Goal: Download file/media

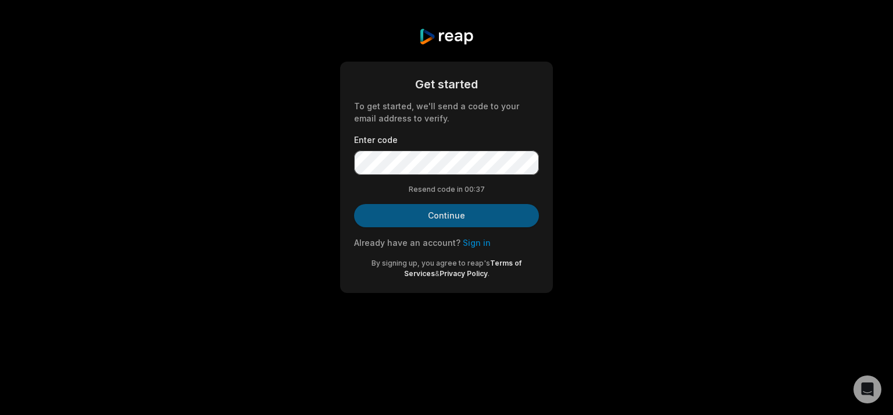
click at [436, 215] on button "Continue" at bounding box center [446, 215] width 185 height 23
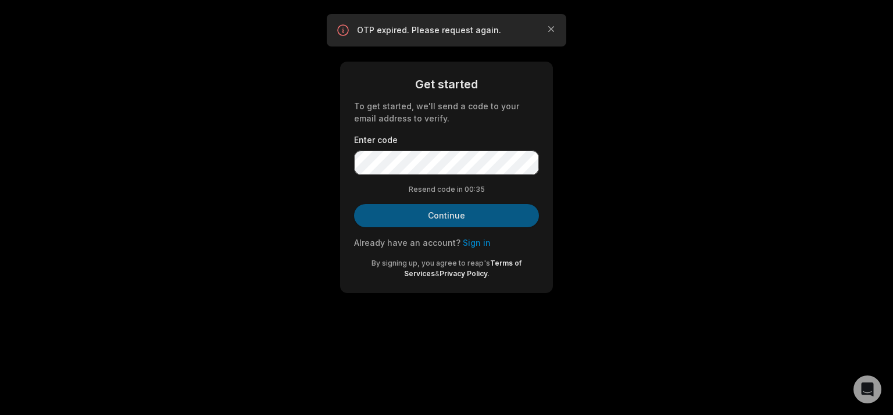
click at [436, 215] on button "Continue" at bounding box center [446, 215] width 185 height 23
click at [461, 192] on div "Resend code in 00: 30" at bounding box center [446, 189] width 185 height 10
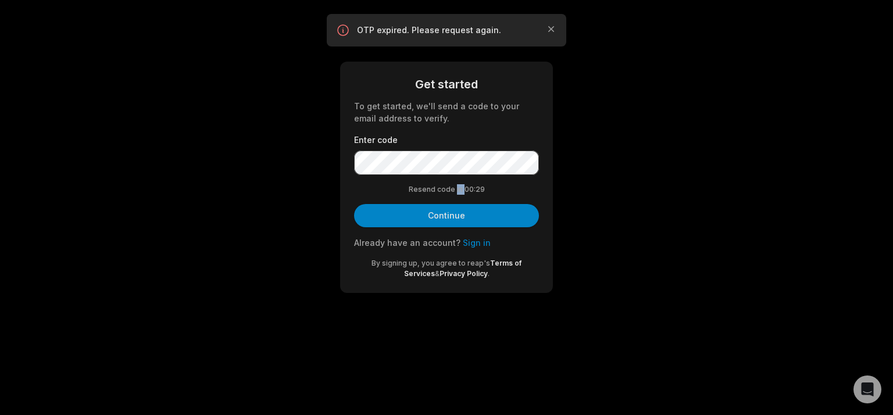
click at [461, 192] on div "Resend code in 00: 29" at bounding box center [446, 189] width 185 height 10
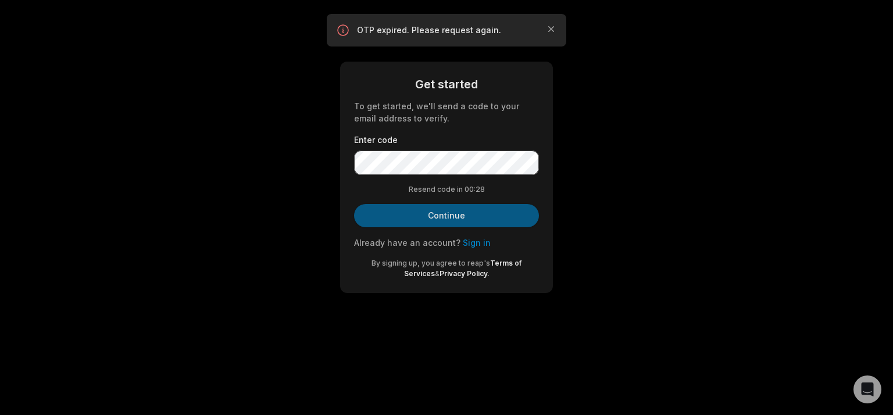
click at [488, 209] on button "Continue" at bounding box center [446, 215] width 185 height 23
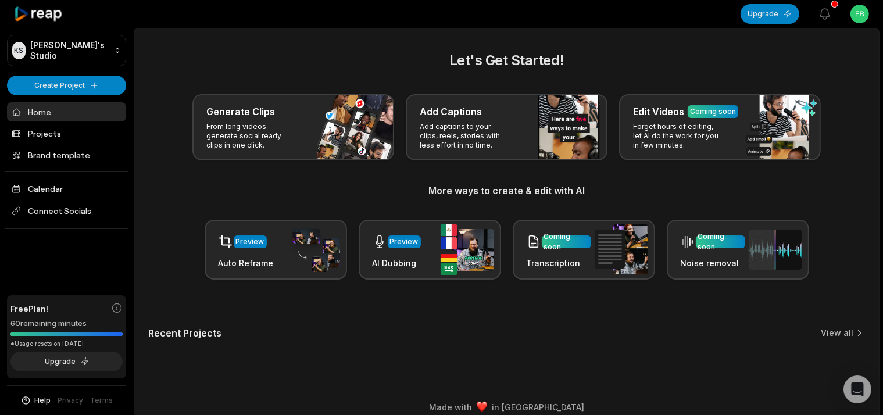
click at [374, 161] on div "Let's Get Started! Generate Clips From long videos generate social ready clips …" at bounding box center [506, 165] width 717 height 230
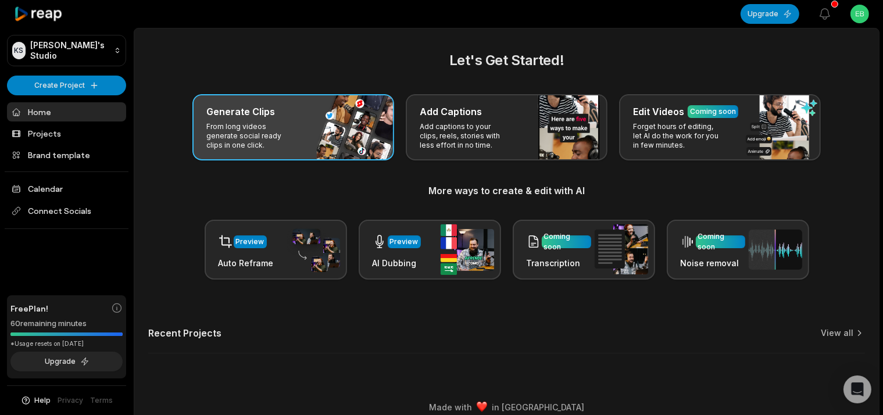
click at [376, 144] on div "Generate Clips From long videos generate social ready clips in one click." at bounding box center [293, 127] width 202 height 66
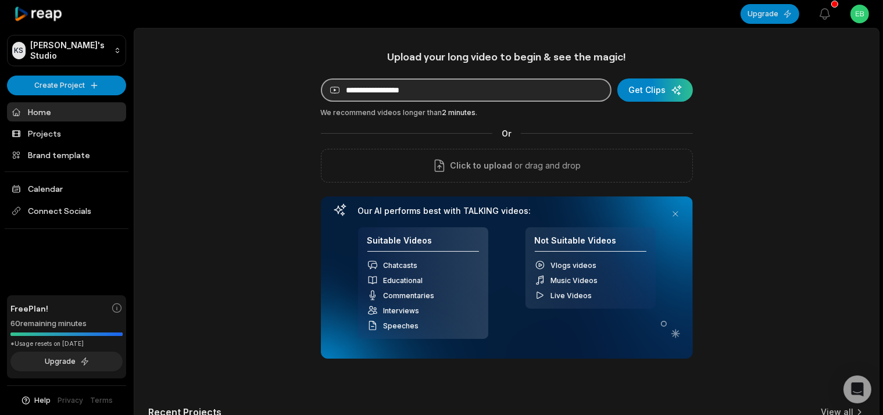
paste input "**********"
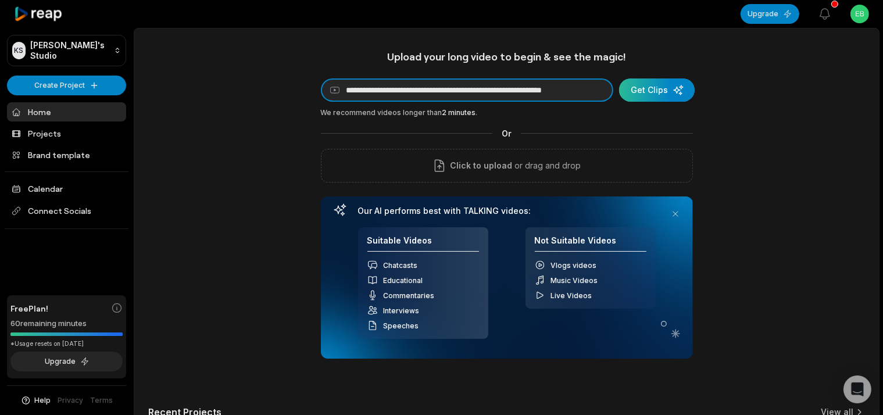
type input "**********"
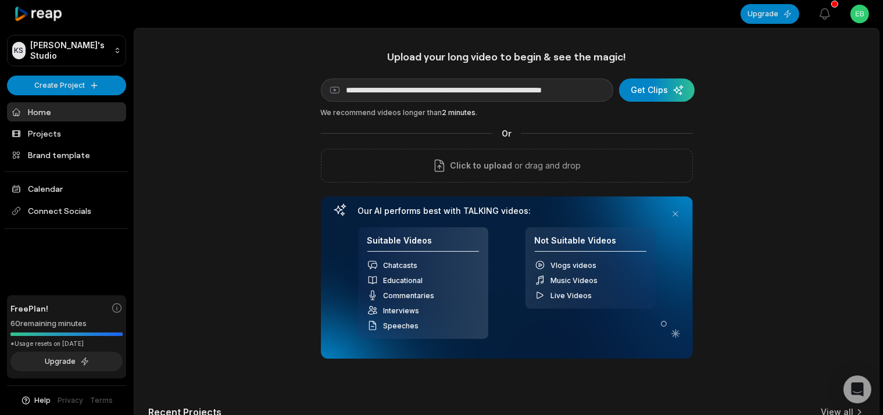
click at [643, 78] on div "**********" at bounding box center [507, 204] width 372 height 309
click at [681, 92] on div "submit" at bounding box center [657, 90] width 76 height 23
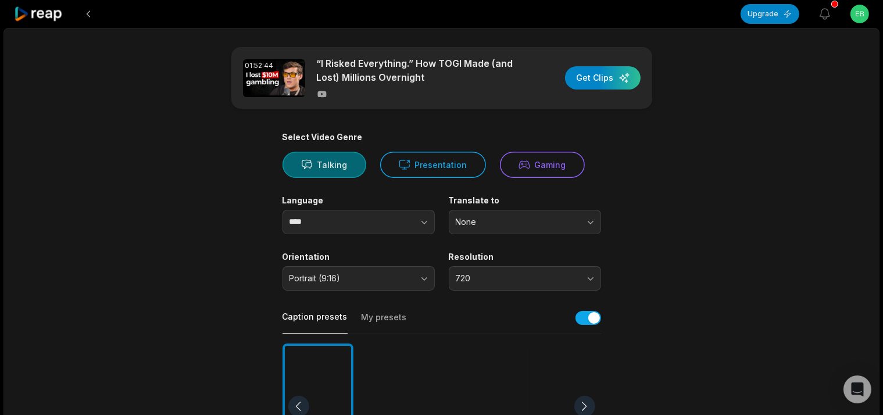
click at [327, 159] on button "Talking" at bounding box center [325, 165] width 84 height 26
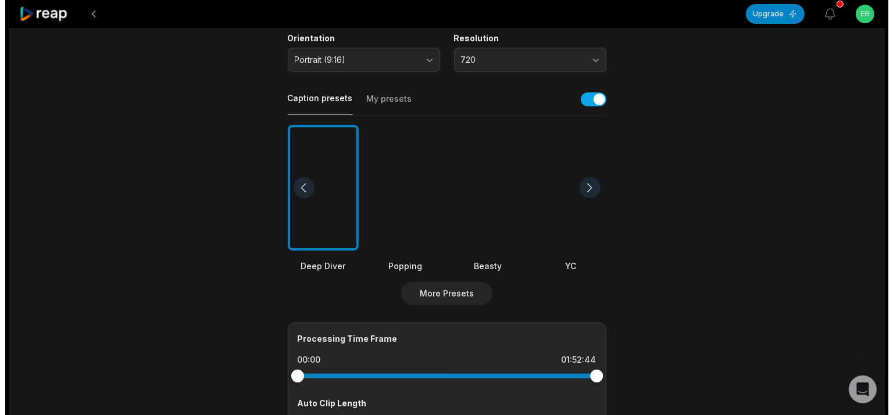
scroll to position [245, 0]
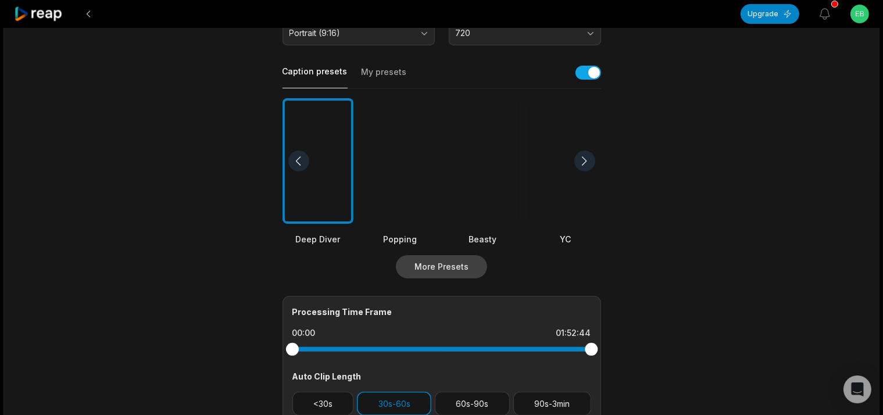
click at [447, 264] on button "More Presets" at bounding box center [441, 266] width 91 height 23
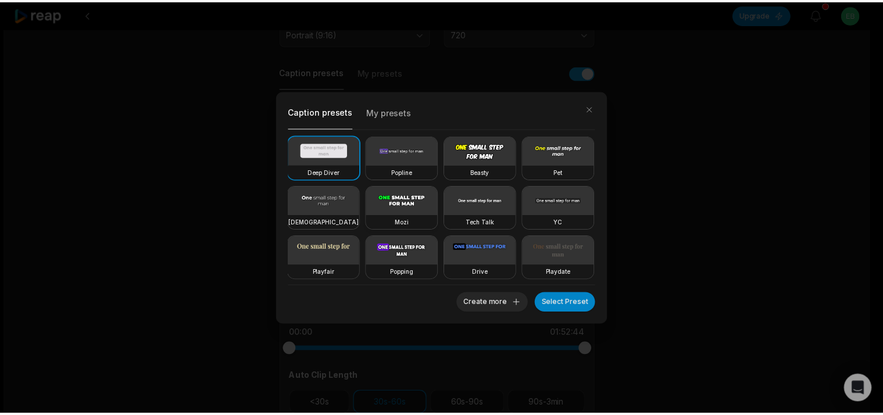
scroll to position [202, 0]
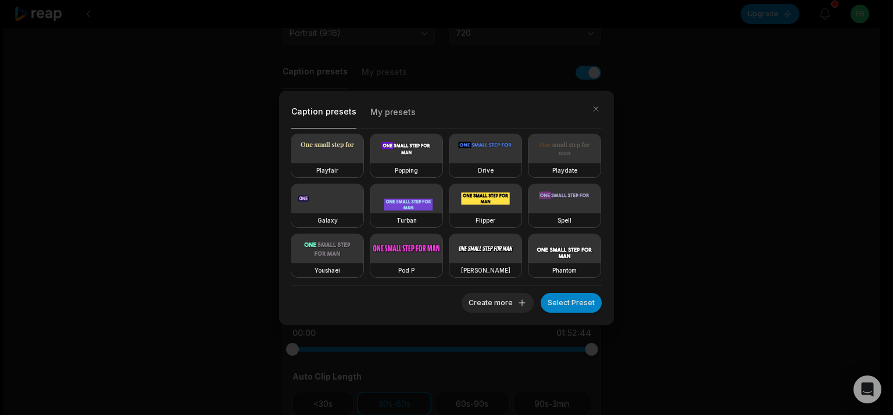
click at [529, 206] on video at bounding box center [565, 198] width 72 height 29
click at [529, 251] on video at bounding box center [565, 248] width 72 height 29
click at [576, 300] on button "Select Preset" at bounding box center [571, 303] width 61 height 20
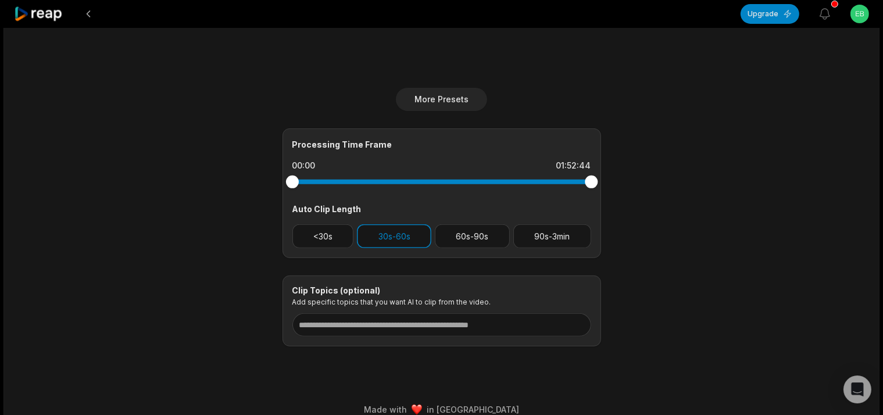
scroll to position [427, 0]
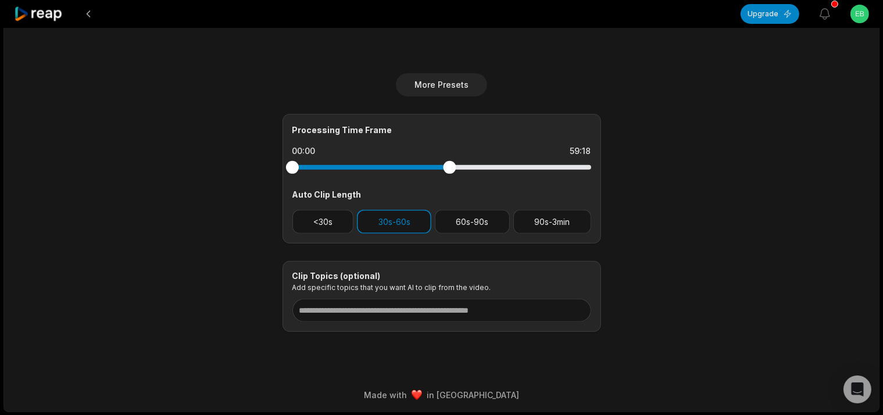
drag, startPoint x: 583, startPoint y: 173, endPoint x: 450, endPoint y: 173, distance: 133.8
click at [450, 173] on div at bounding box center [442, 167] width 299 height 21
click at [482, 223] on button "60s-90s" at bounding box center [472, 222] width 75 height 24
click at [529, 226] on button "90s-3min" at bounding box center [553, 222] width 78 height 24
click at [492, 215] on button "60s-90s" at bounding box center [472, 222] width 75 height 24
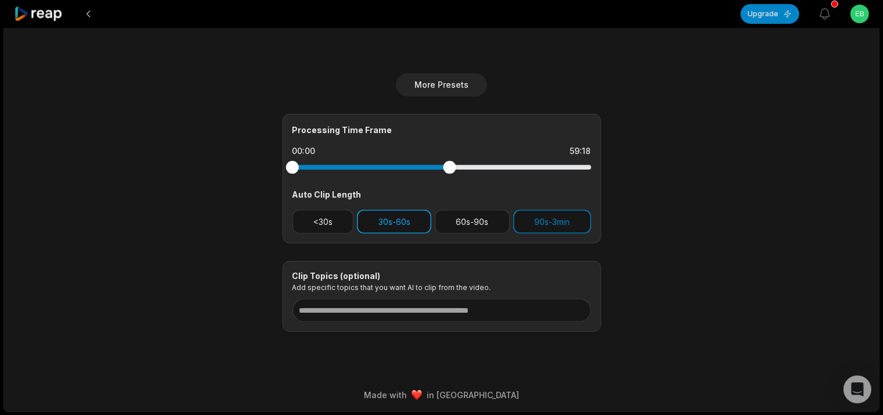
click at [422, 220] on button "30s-60s" at bounding box center [394, 222] width 74 height 24
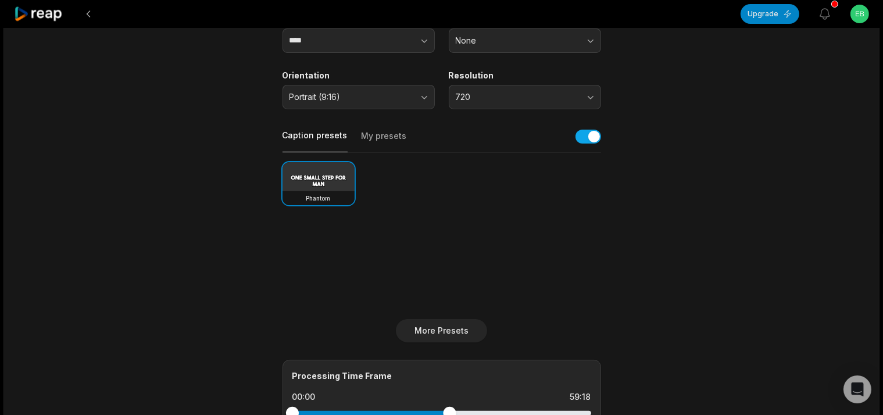
scroll to position [305, 0]
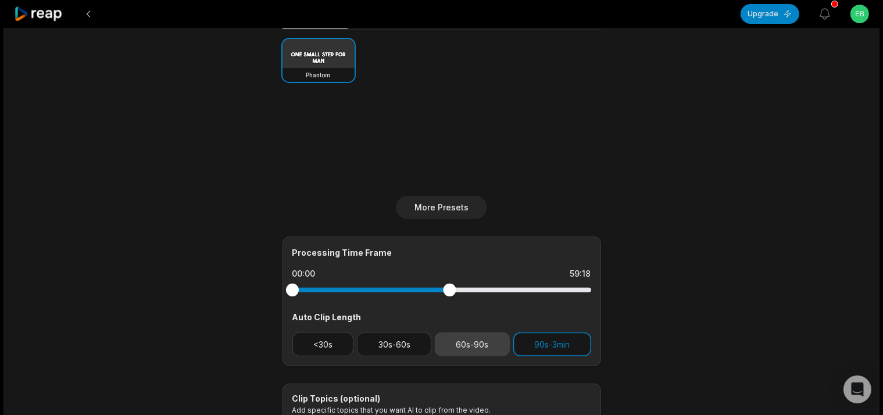
click at [499, 350] on button "60s-90s" at bounding box center [472, 345] width 75 height 24
click at [546, 344] on button "90s-3min" at bounding box center [553, 345] width 78 height 24
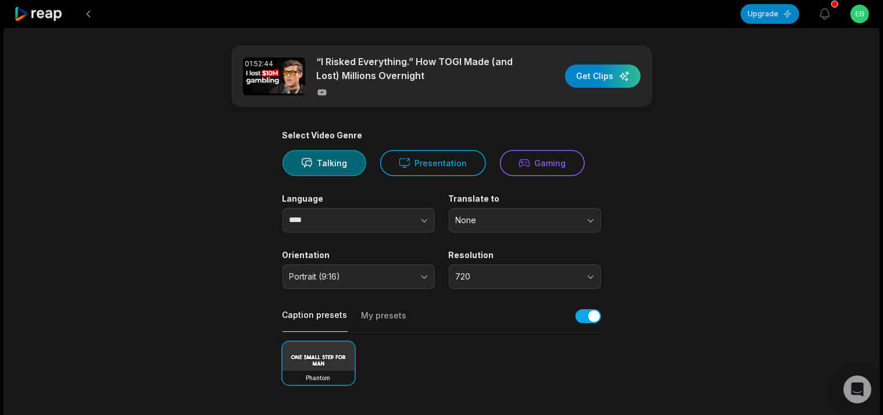
scroll to position [0, 0]
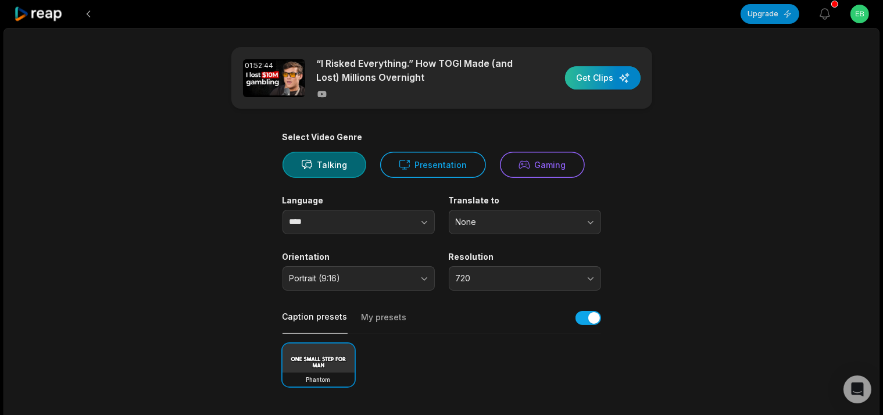
drag, startPoint x: 565, startPoint y: 79, endPoint x: 581, endPoint y: 85, distance: 17.0
click at [579, 85] on div "01:52:44 “I Risked Everything.” How TOGI Made (and Lost) Millions Overnight Get…" at bounding box center [441, 78] width 421 height 62
click at [581, 85] on div "button" at bounding box center [603, 77] width 76 height 23
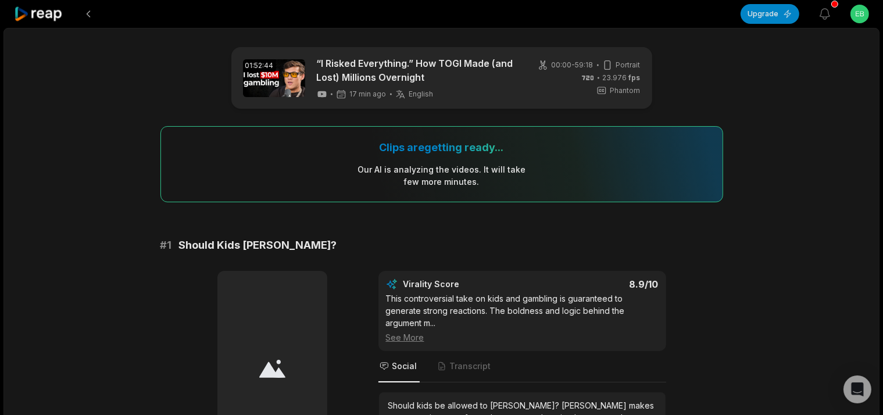
drag, startPoint x: 167, startPoint y: 390, endPoint x: 281, endPoint y: 62, distance: 347.2
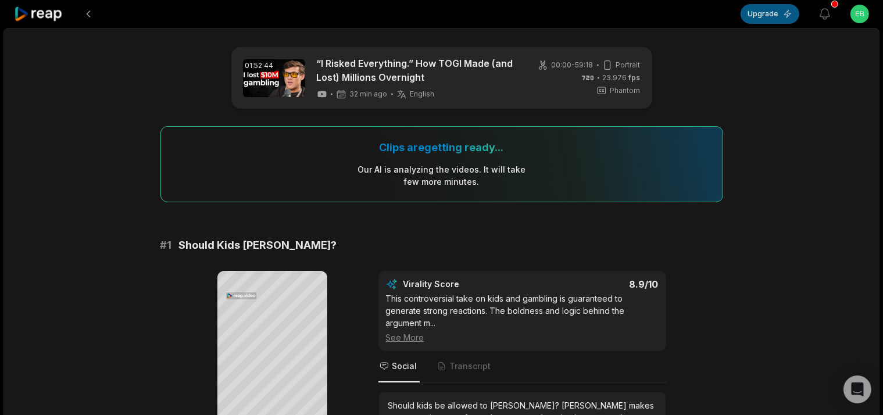
click at [762, 5] on button "Upgrade" at bounding box center [770, 14] width 59 height 20
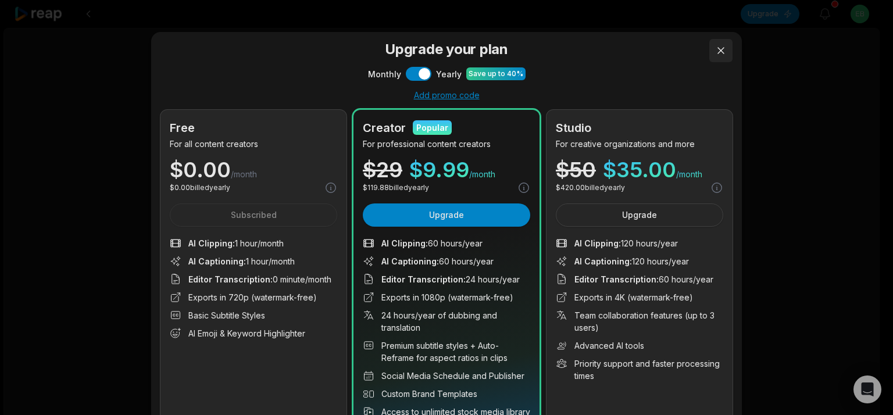
click at [714, 50] on button at bounding box center [721, 50] width 23 height 23
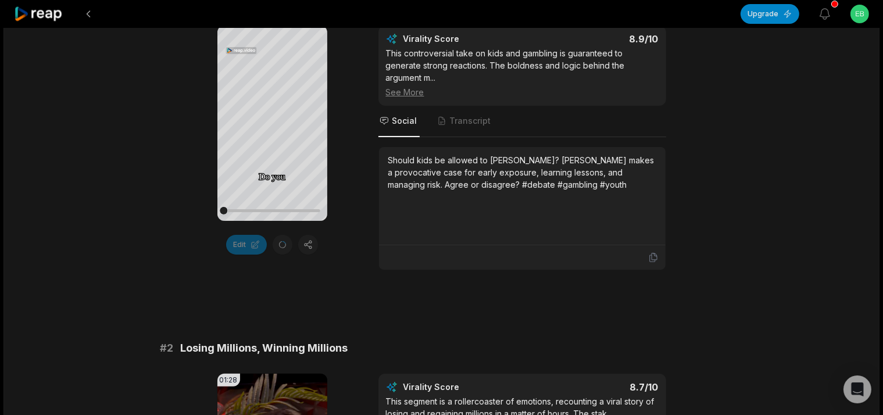
scroll to position [491, 0]
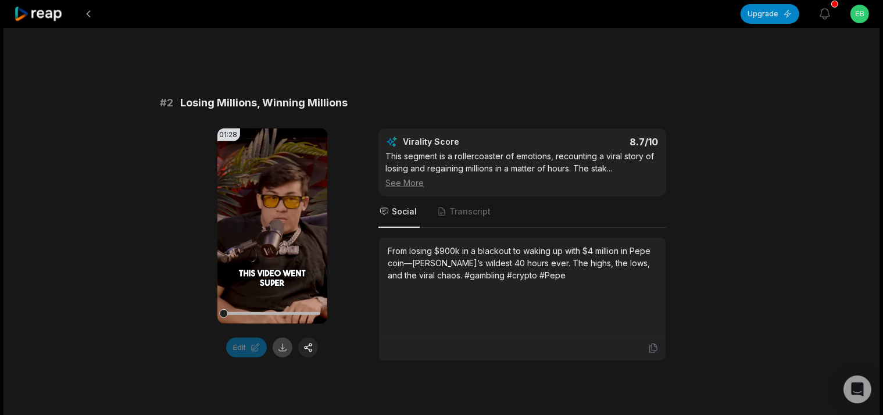
click at [280, 338] on button at bounding box center [283, 348] width 20 height 20
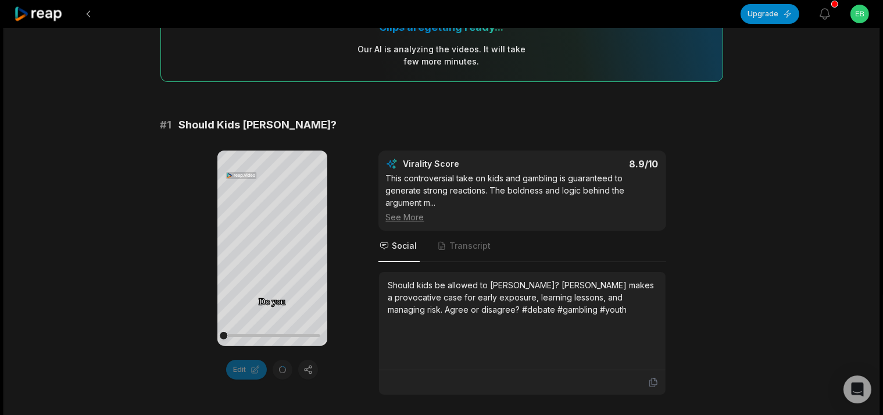
scroll to position [123, 0]
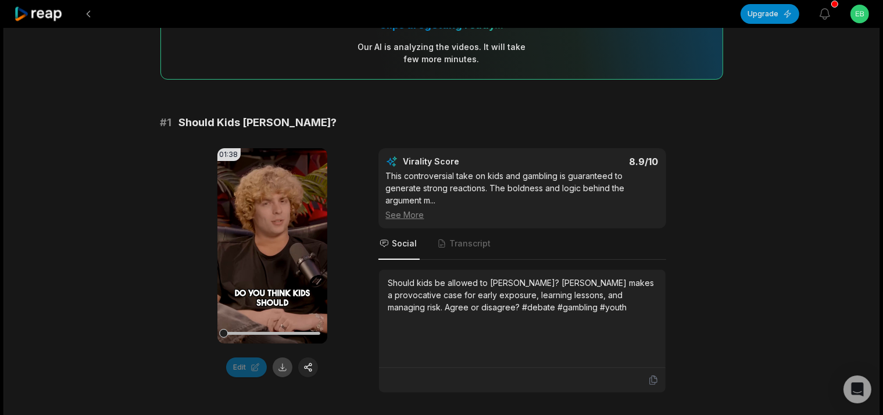
click at [285, 372] on button at bounding box center [283, 368] width 20 height 20
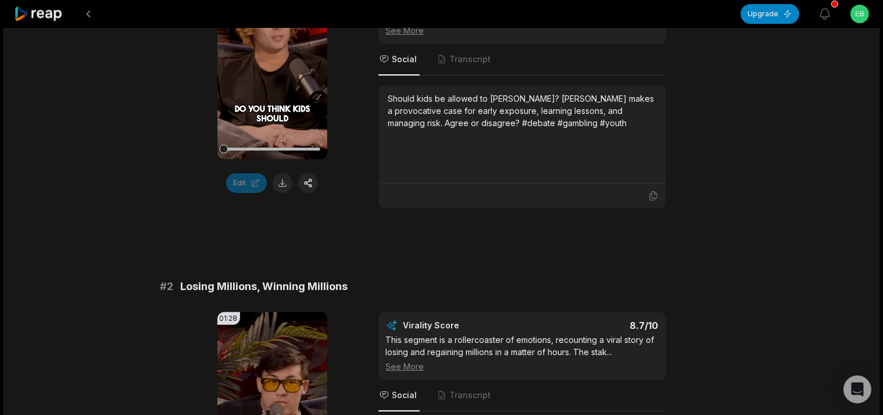
scroll to position [430, 0]
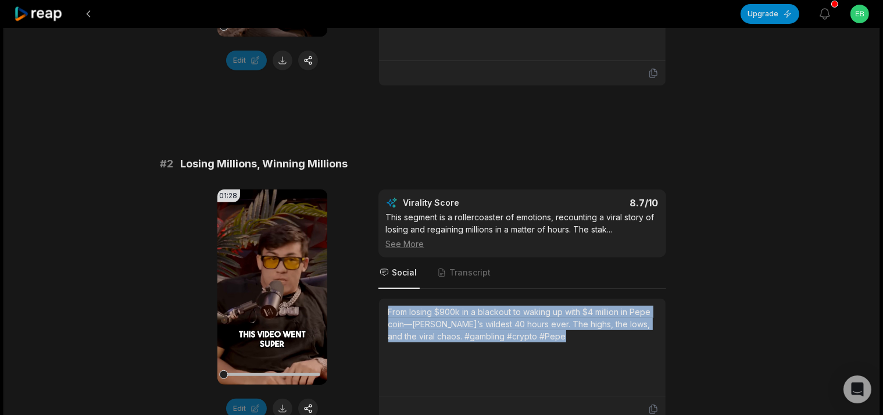
drag, startPoint x: 390, startPoint y: 299, endPoint x: 587, endPoint y: 370, distance: 210.1
click at [587, 370] on div "From losing $900k in a blackout to waking up with $4 million in Pepe coin—[PERS…" at bounding box center [522, 348] width 287 height 98
copy div "From losing $900k in a blackout to waking up with $4 million in Pepe coin—[PERS…"
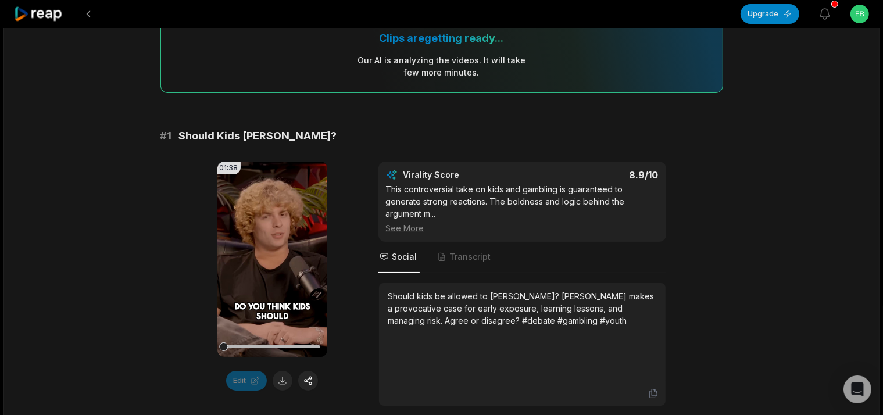
scroll to position [123, 0]
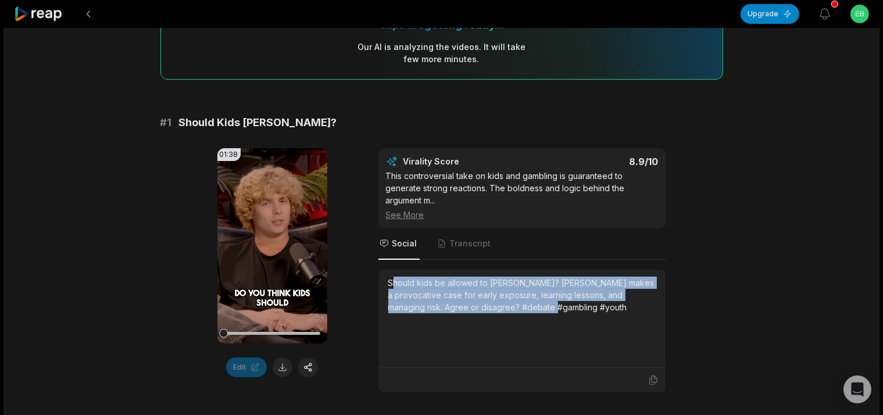
drag, startPoint x: 395, startPoint y: 261, endPoint x: 632, endPoint y: 311, distance: 241.8
click at [631, 310] on div "Should kids be allowed to [PERSON_NAME]? [PERSON_NAME] makes a provocative case…" at bounding box center [522, 319] width 287 height 98
click at [632, 311] on div "Should kids be allowed to [PERSON_NAME]? [PERSON_NAME] makes a provocative case…" at bounding box center [522, 319] width 268 height 84
drag, startPoint x: 382, startPoint y: 259, endPoint x: 609, endPoint y: 308, distance: 232.6
click at [609, 308] on div "Should kids be allowed to [PERSON_NAME]? [PERSON_NAME] makes a provocative case…" at bounding box center [522, 319] width 287 height 98
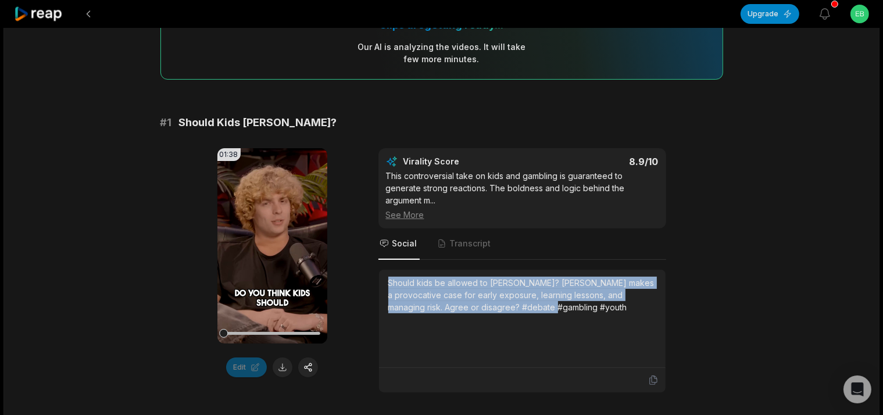
copy div "Should kids be allowed to [PERSON_NAME]? [PERSON_NAME] makes a provocative case…"
click at [609, 308] on div "Should kids be allowed to [PERSON_NAME]? [PERSON_NAME] makes a provocative case…" at bounding box center [522, 319] width 268 height 84
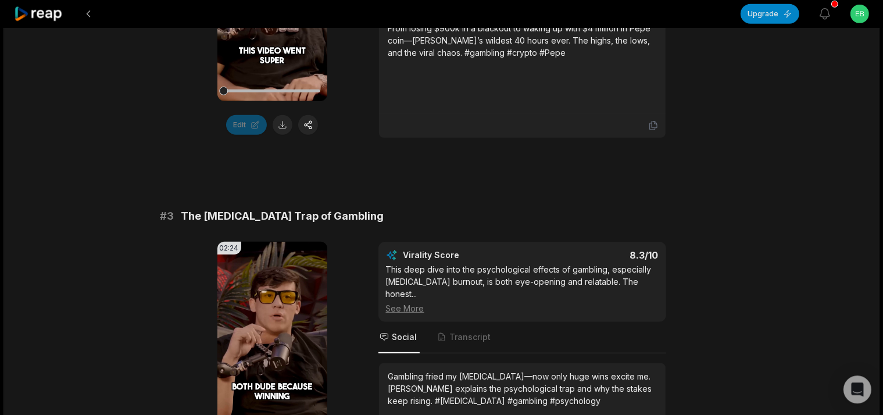
scroll to position [860, 0]
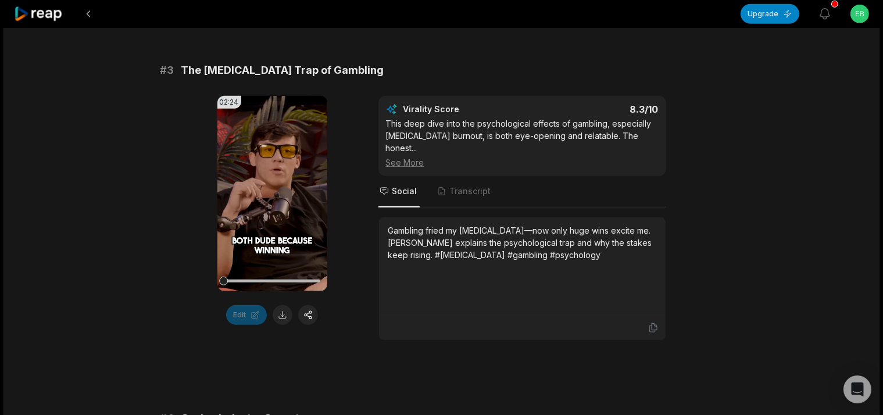
click at [283, 305] on button at bounding box center [283, 315] width 20 height 20
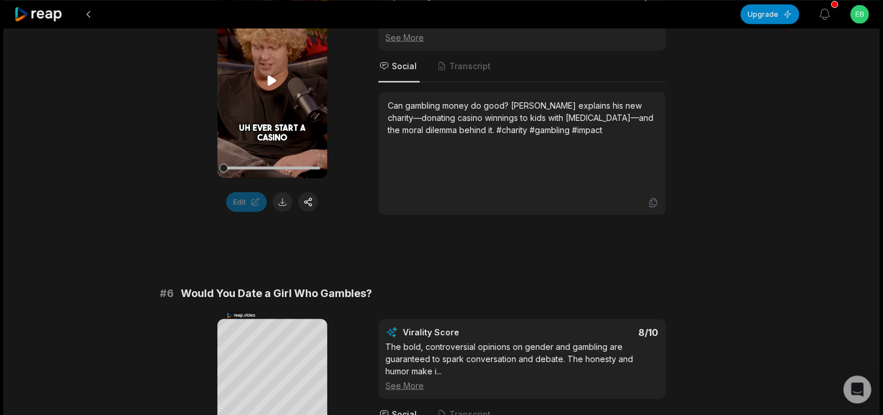
scroll to position [1596, 0]
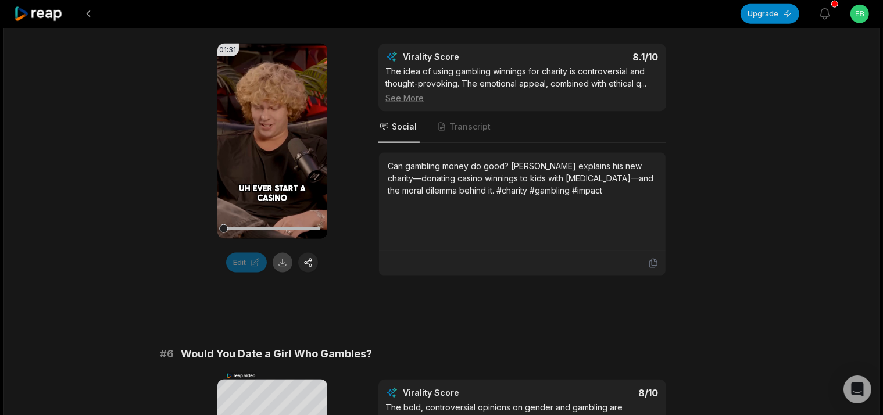
click at [284, 253] on button at bounding box center [283, 263] width 20 height 20
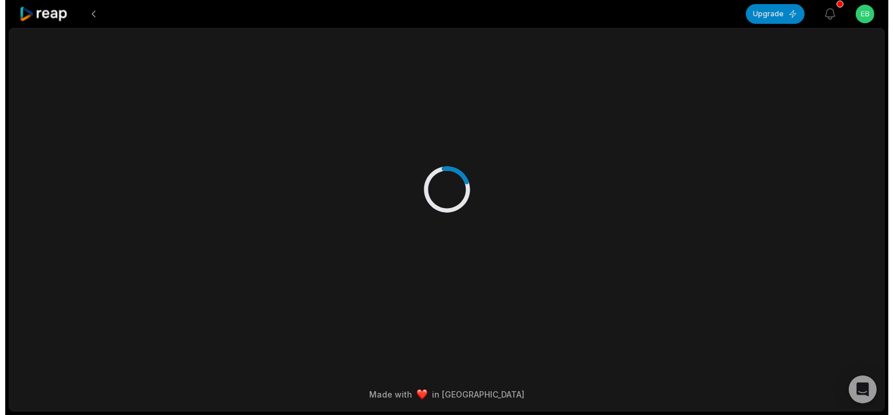
scroll to position [0, 0]
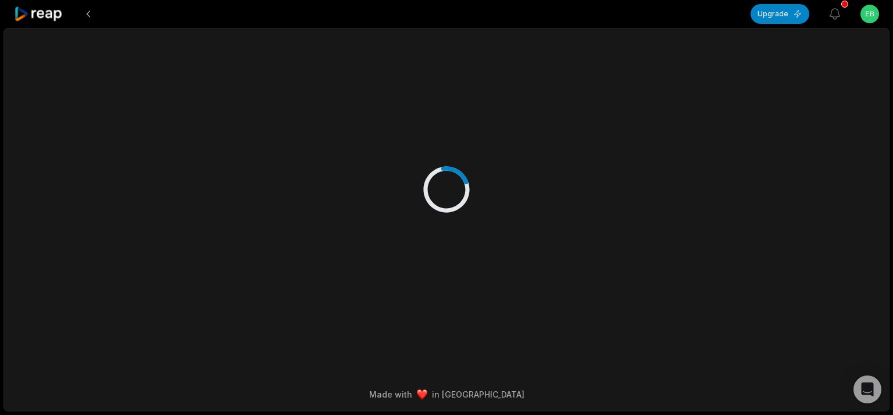
click at [394, 185] on div at bounding box center [446, 177] width 563 height 299
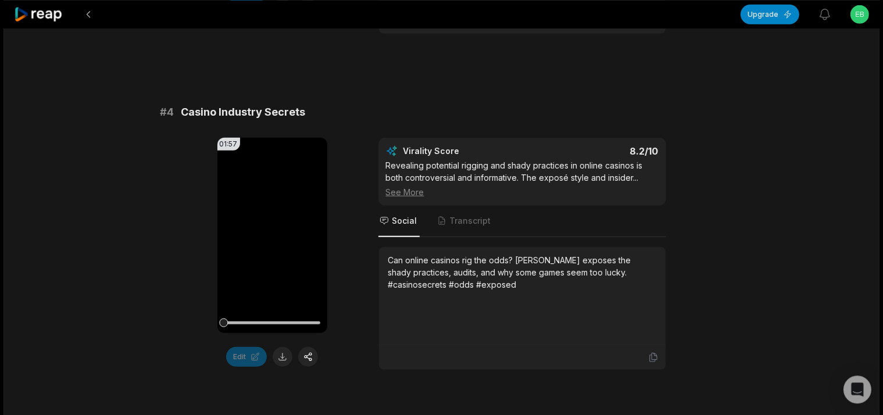
scroll to position [1289, 0]
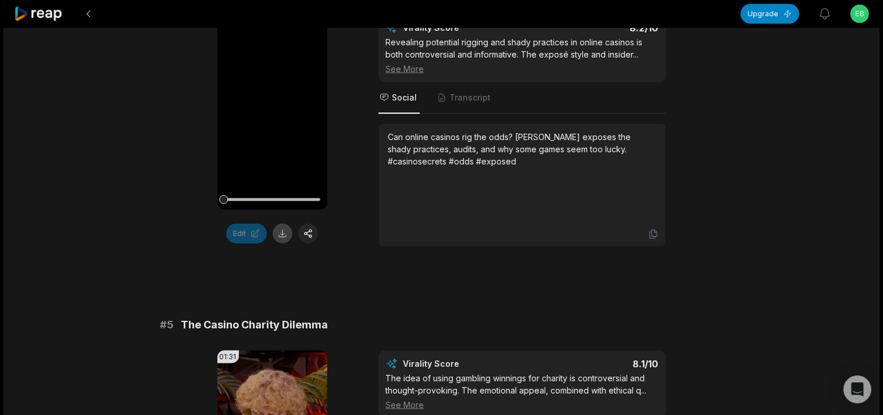
click at [280, 194] on div "01:57 Your browser does not support mp4 format. Edit" at bounding box center [273, 131] width 110 height 233
click at [278, 224] on button at bounding box center [283, 234] width 20 height 20
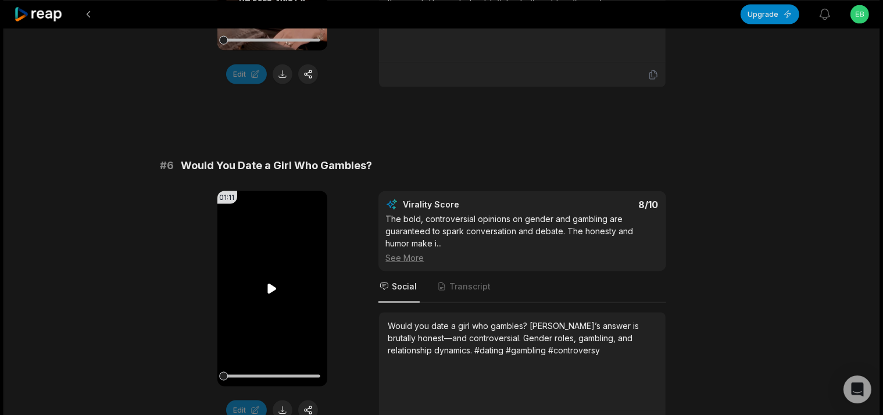
scroll to position [1781, 0]
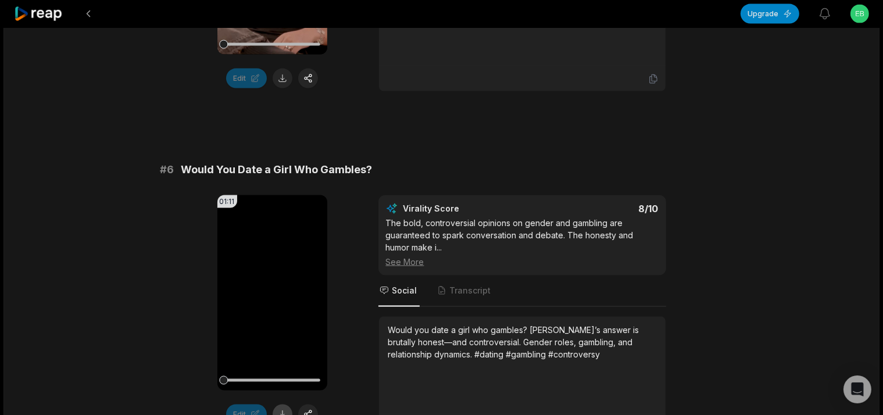
click at [276, 405] on button at bounding box center [283, 415] width 20 height 20
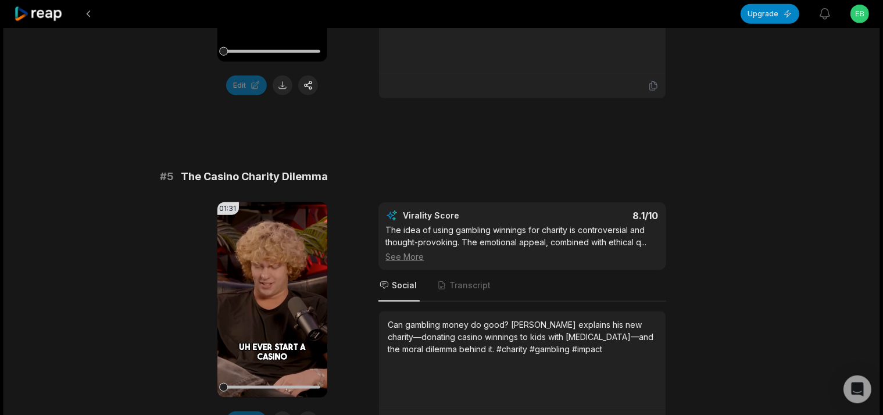
scroll to position [1474, 0]
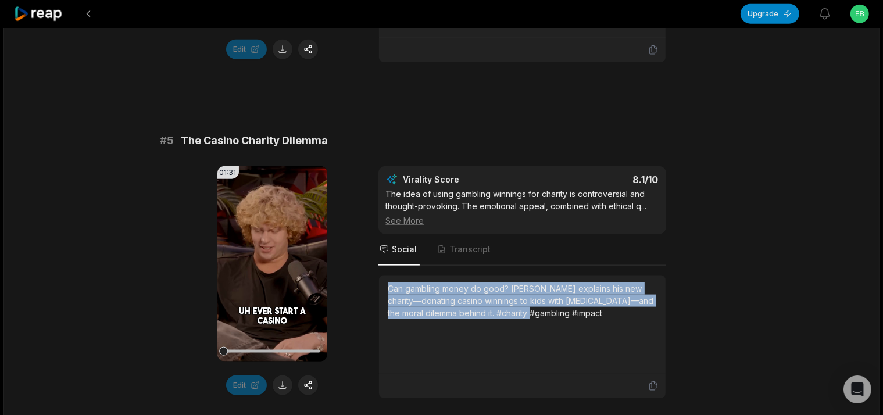
drag, startPoint x: 381, startPoint y: 258, endPoint x: 632, endPoint y: 340, distance: 264.3
click at [632, 340] on div "Can gambling money do good? [PERSON_NAME] explains his new charity—donating cas…" at bounding box center [522, 325] width 287 height 98
copy div "Can gambling money do good? [PERSON_NAME] explains his new charity—donating cas…"
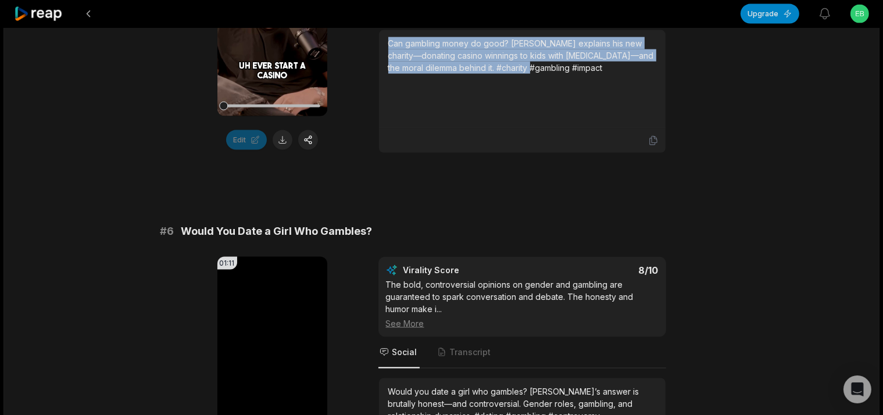
scroll to position [1781, 0]
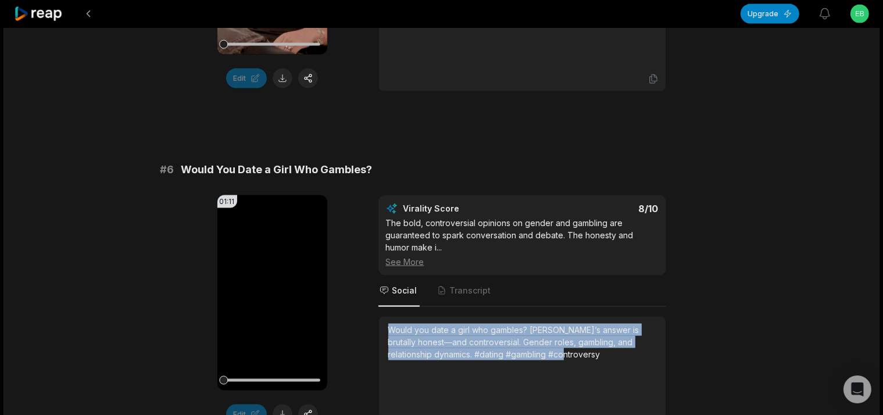
drag, startPoint x: 387, startPoint y: 300, endPoint x: 602, endPoint y: 347, distance: 220.2
click at [602, 347] on div "Would you date a girl who gambles? [PERSON_NAME]’s answer is brutally honest—an…" at bounding box center [522, 366] width 287 height 98
copy div "Would you date a girl who gambles? [PERSON_NAME]’s answer is brutally honest—an…"
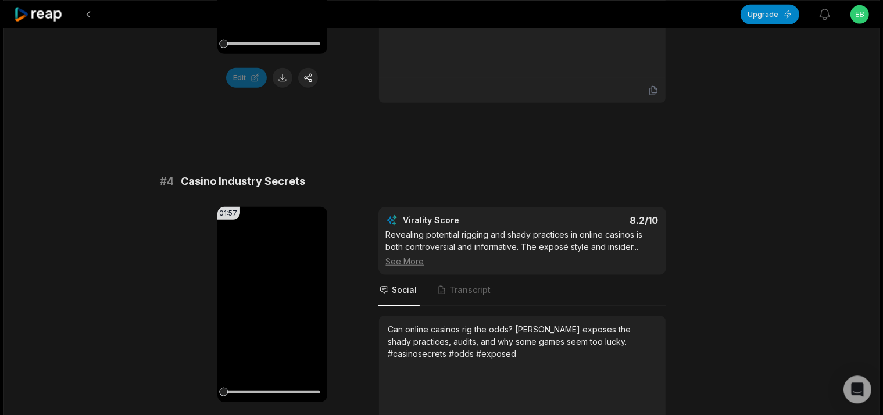
scroll to position [1105, 0]
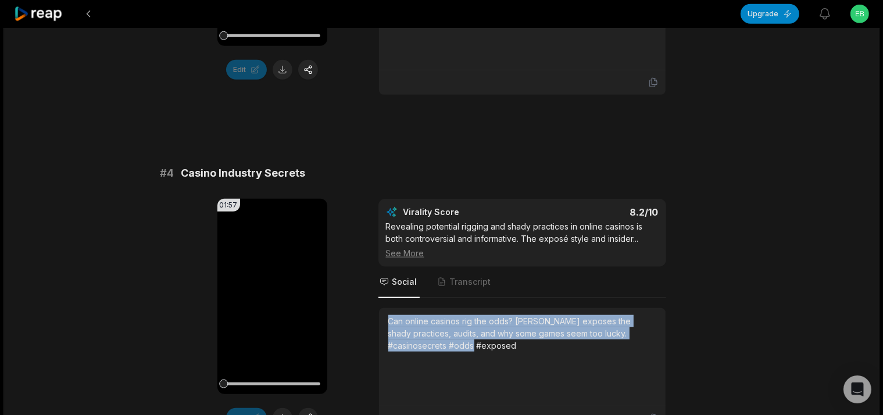
drag, startPoint x: 387, startPoint y: 294, endPoint x: 568, endPoint y: 315, distance: 182.1
click at [568, 315] on div "Can online casinos rig the odds? [PERSON_NAME] exposes the shady practices, aud…" at bounding box center [522, 357] width 287 height 98
copy div "Can online casinos rig the odds? [PERSON_NAME] exposes the shady practices, aud…"
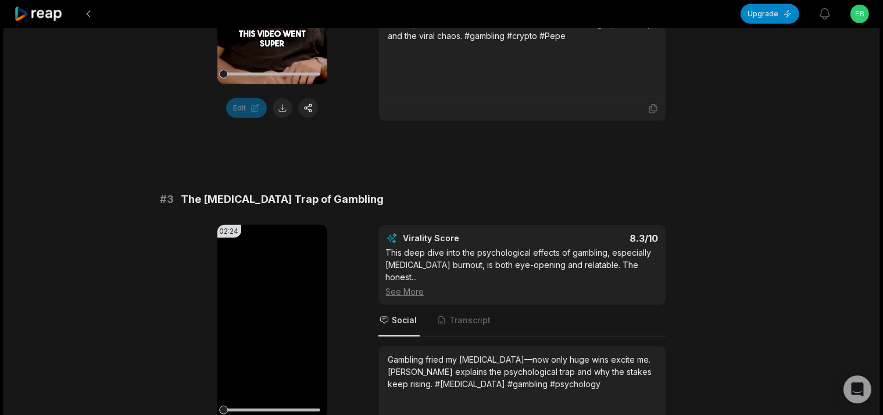
scroll to position [798, 0]
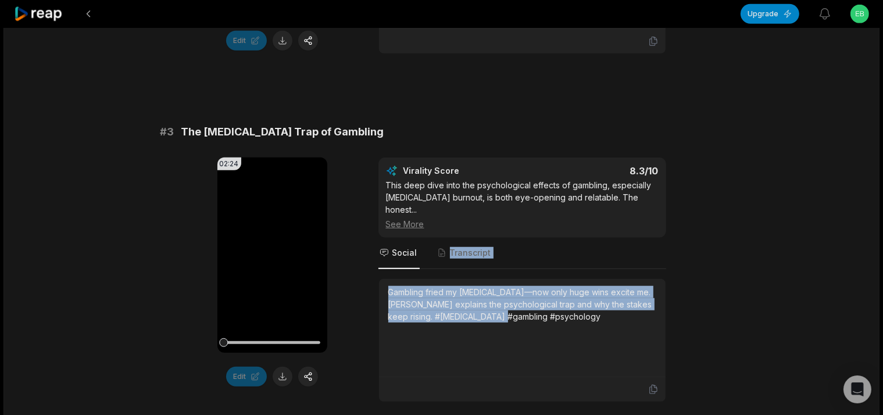
drag, startPoint x: 393, startPoint y: 269, endPoint x: 565, endPoint y: 306, distance: 176.7
click at [565, 306] on div "Virality Score 8.3 /10 This deep dive into the psychological effects of gamblin…" at bounding box center [523, 280] width 288 height 245
click at [552, 306] on div "Gambling fried my [MEDICAL_DATA]—now only huge wins excite me. [PERSON_NAME] ex…" at bounding box center [522, 328] width 268 height 84
drag, startPoint x: 552, startPoint y: 306, endPoint x: 386, endPoint y: 252, distance: 174.7
click at [386, 279] on div "Gambling fried my [MEDICAL_DATA]—now only huge wins excite me. [PERSON_NAME] ex…" at bounding box center [522, 328] width 287 height 98
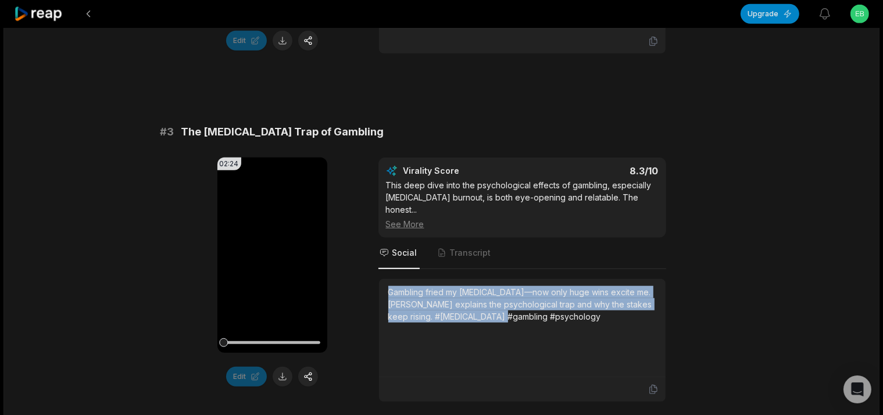
copy div "Gambling fried my [MEDICAL_DATA]—now only huge wins excite me. [PERSON_NAME] ex…"
